Goal: Task Accomplishment & Management: Use online tool/utility

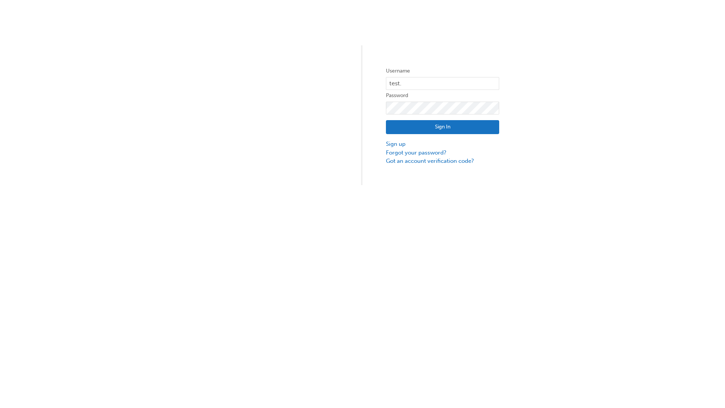
type input "test.e2e.user14"
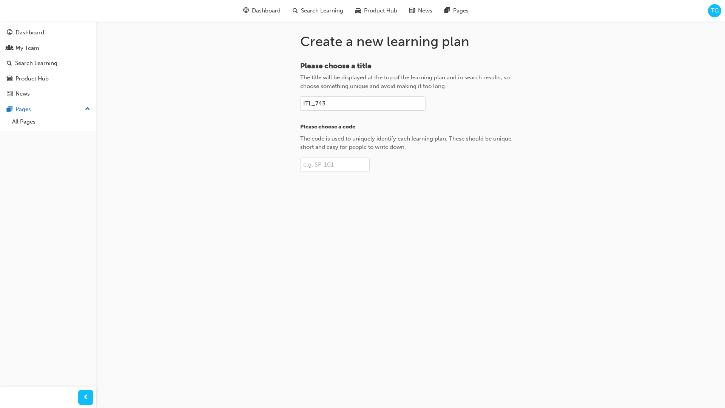
type input "ITL_743"
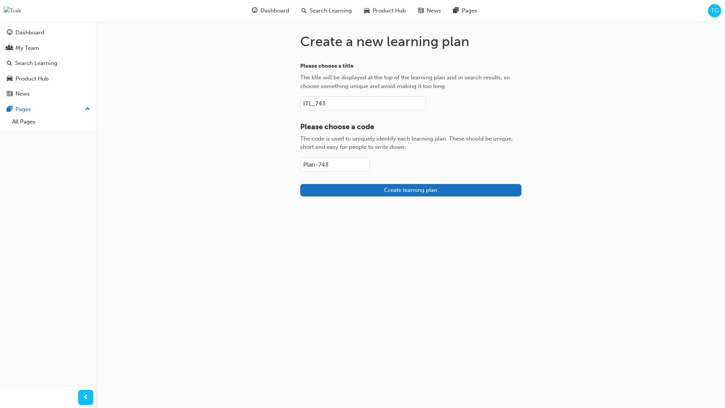
type input "Plan-743"
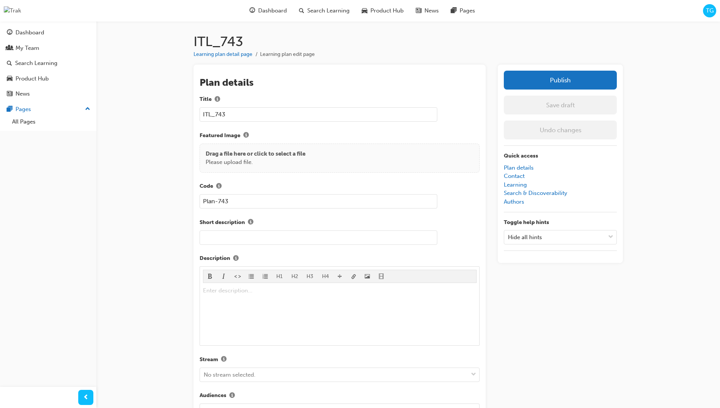
scroll to position [107, 0]
